Goal: Transaction & Acquisition: Purchase product/service

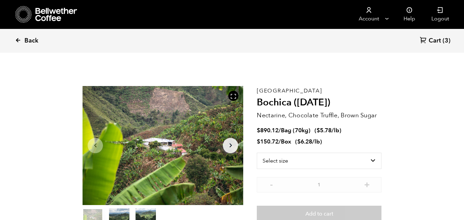
click at [34, 39] on span "Back" at bounding box center [31, 41] width 14 height 8
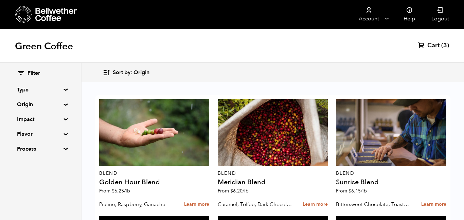
scroll to position [299, 0]
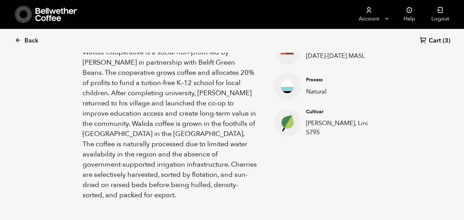
scroll to position [259, 0]
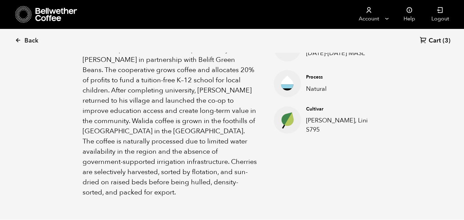
click at [317, 135] on ul "Elevation 1200-1600 MASL Process Natural Cultivar Kartika, Lini S795" at bounding box center [319, 115] width 125 height 163
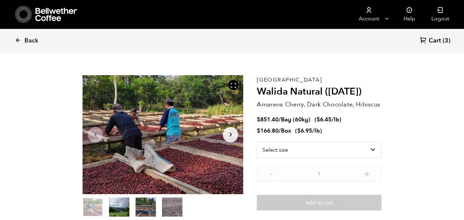
scroll to position [0, 0]
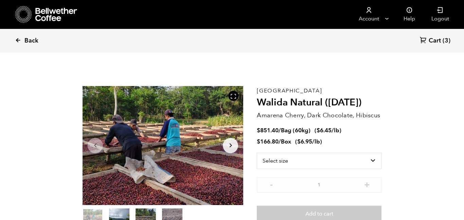
click at [18, 39] on icon at bounding box center [18, 40] width 6 height 6
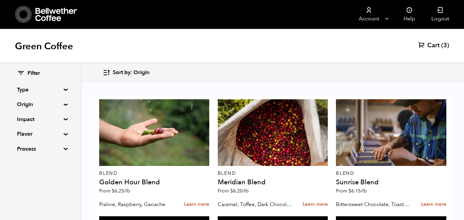
scroll to position [571, 0]
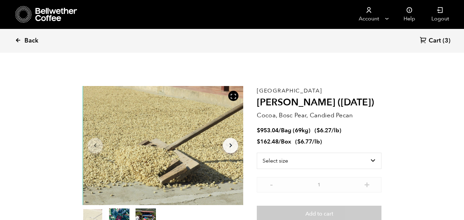
click at [19, 39] on icon at bounding box center [18, 40] width 6 height 6
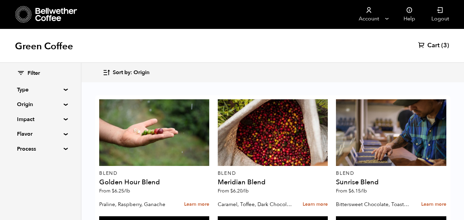
scroll to position [158, 0]
click at [209, 216] on button "Add to cart" at bounding box center [154, 224] width 110 height 16
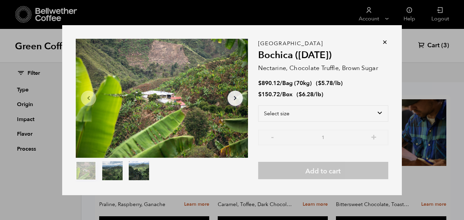
click at [385, 40] on icon at bounding box center [384, 42] width 7 height 7
